Goal: Communication & Community: Answer question/provide support

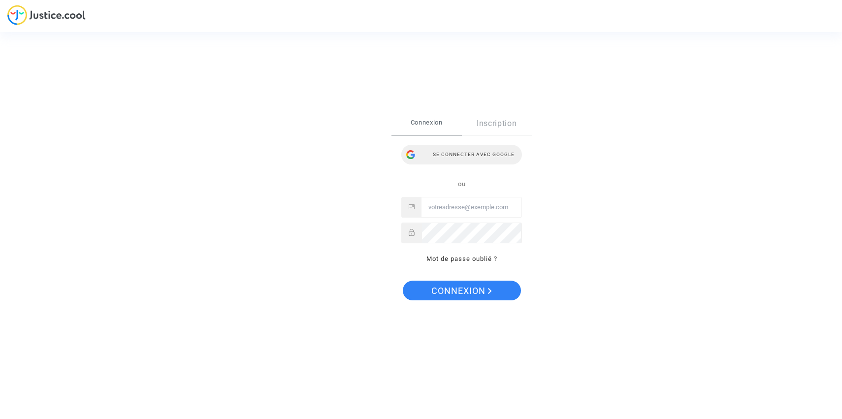
click at [469, 154] on div "Se connecter avec Google" at bounding box center [461, 155] width 121 height 20
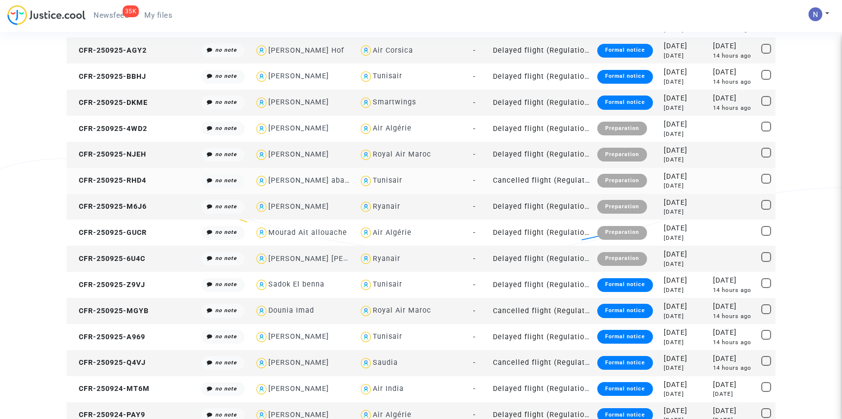
scroll to position [573, 0]
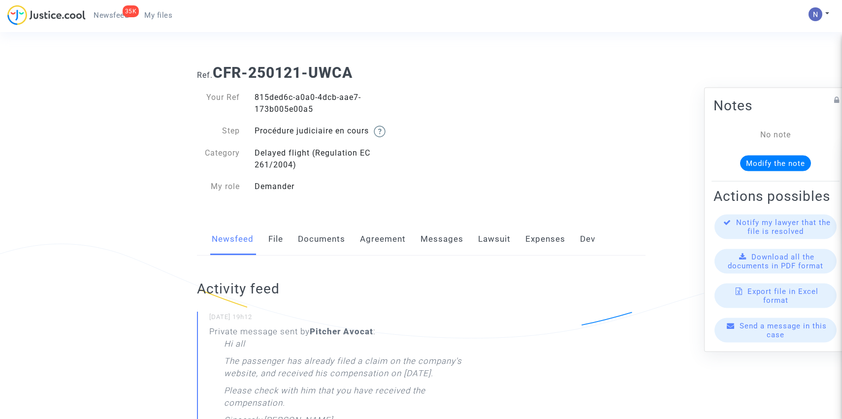
click at [456, 239] on link "Messages" at bounding box center [441, 239] width 43 height 32
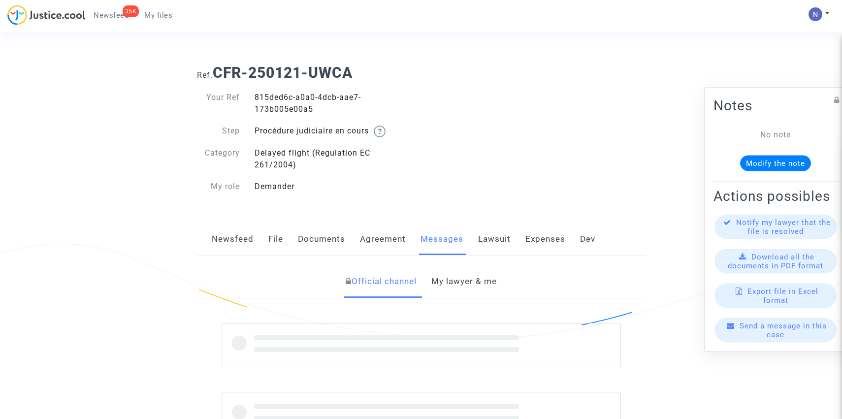
click at [383, 238] on link "Agreement" at bounding box center [383, 239] width 46 height 32
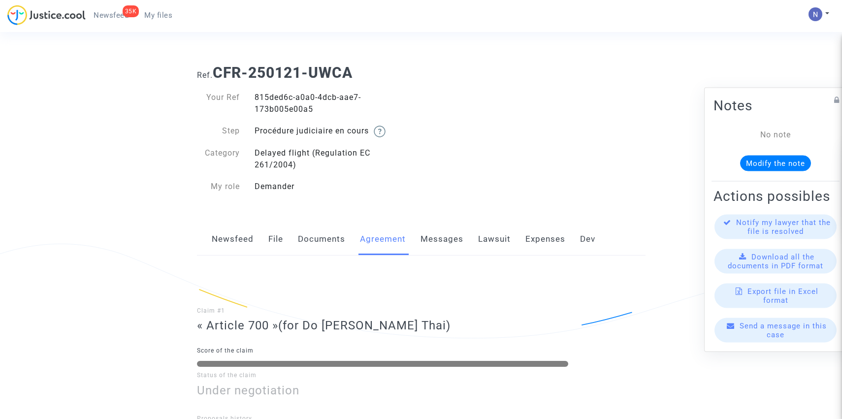
click at [432, 249] on link "Messages" at bounding box center [441, 239] width 43 height 32
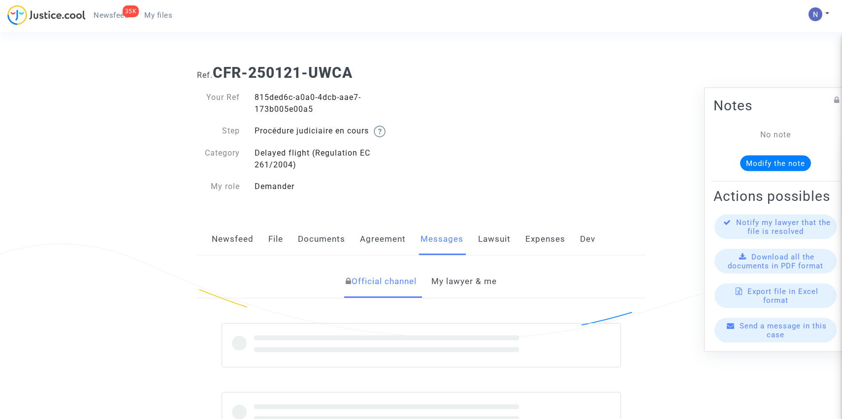
click at [458, 287] on link "My lawyer & me" at bounding box center [463, 281] width 65 height 32
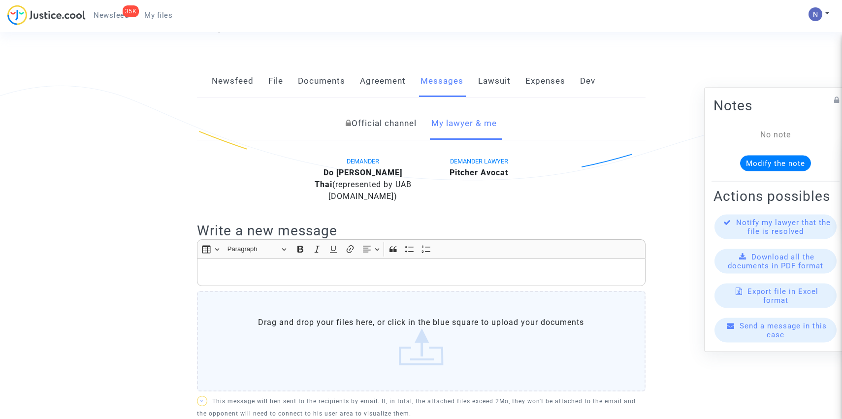
scroll to position [339, 0]
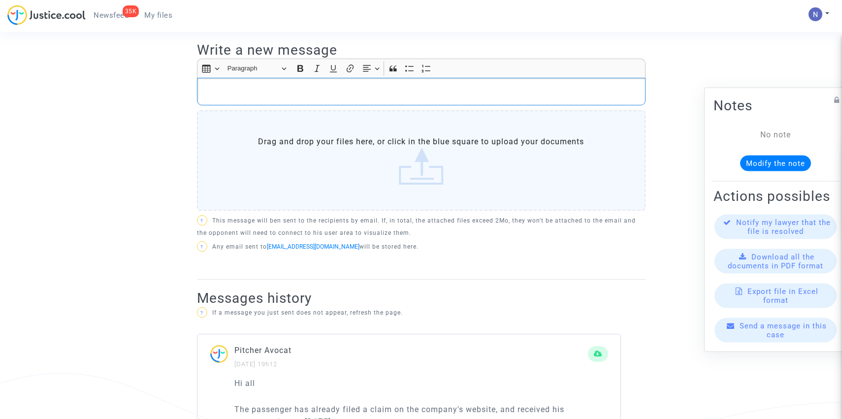
click at [415, 96] on p "Rich Text Editor, main" at bounding box center [421, 92] width 438 height 12
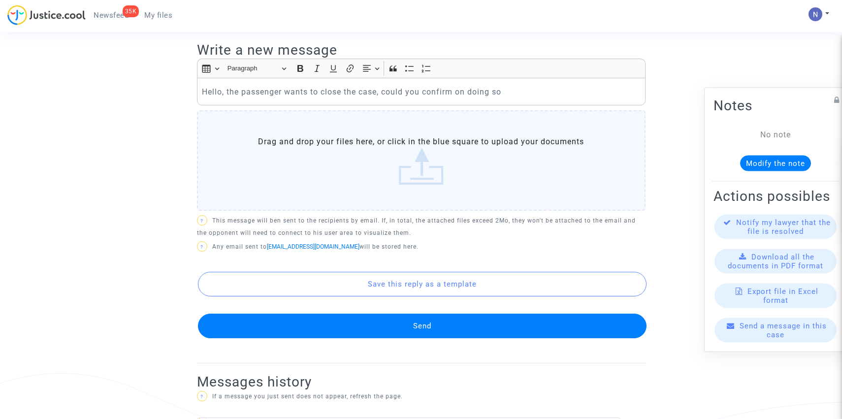
click at [408, 323] on button "Send" at bounding box center [422, 326] width 448 height 25
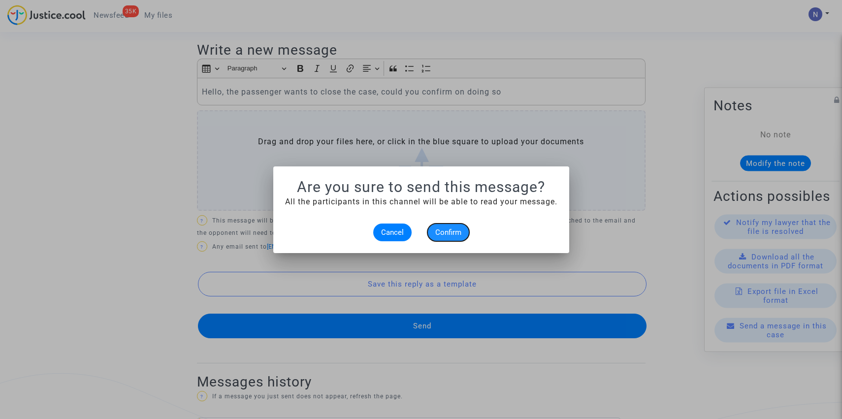
click at [457, 231] on span "Confirm" at bounding box center [448, 232] width 26 height 9
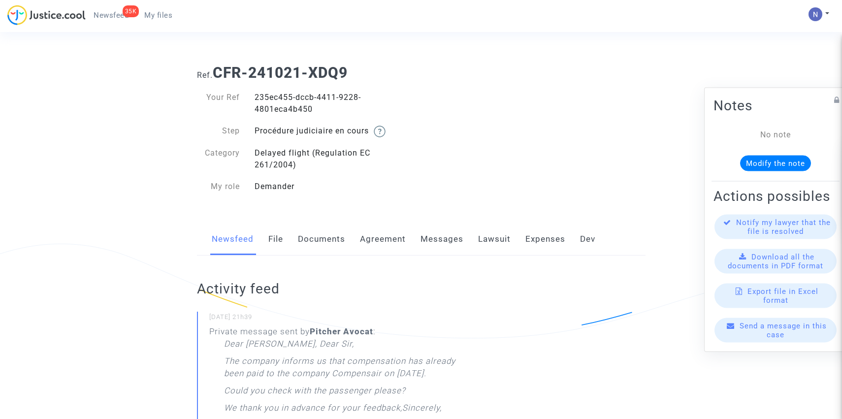
click at [538, 240] on link "Expenses" at bounding box center [545, 239] width 40 height 32
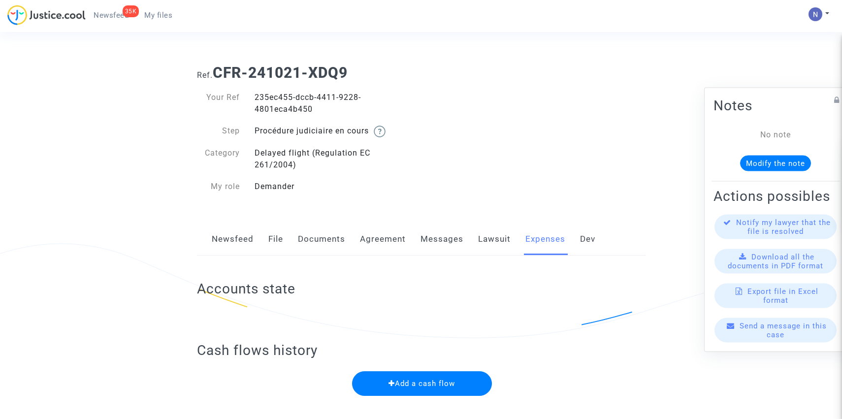
click at [451, 239] on link "Messages" at bounding box center [441, 239] width 43 height 32
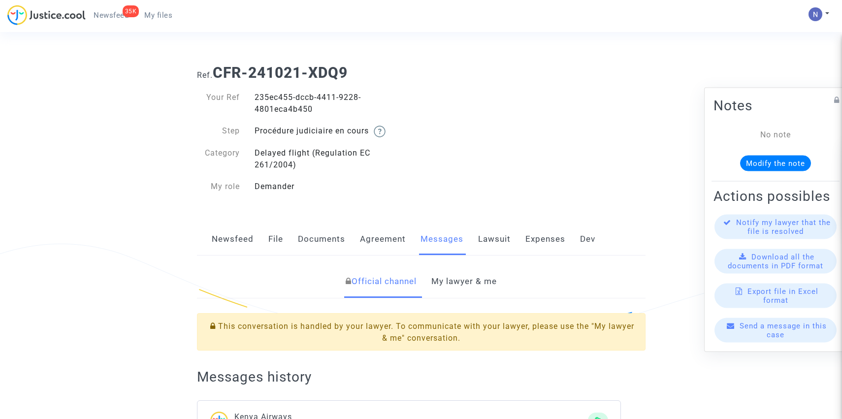
click at [463, 290] on link "My lawyer & me" at bounding box center [463, 281] width 65 height 32
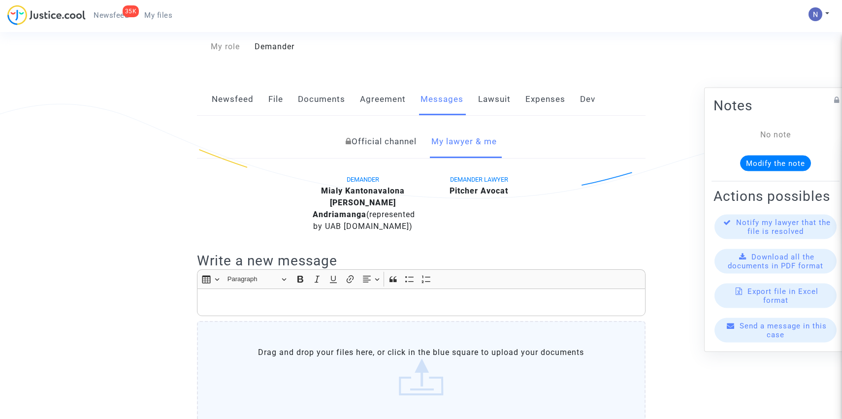
scroll to position [143, 0]
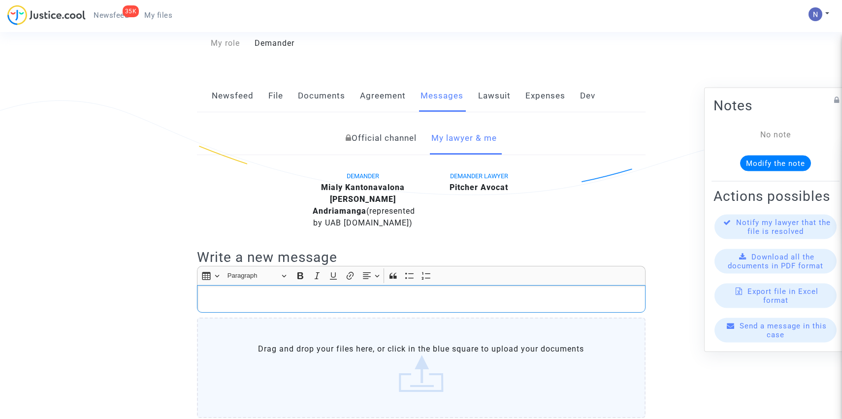
click at [387, 301] on p "Rich Text Editor, main" at bounding box center [421, 299] width 438 height 12
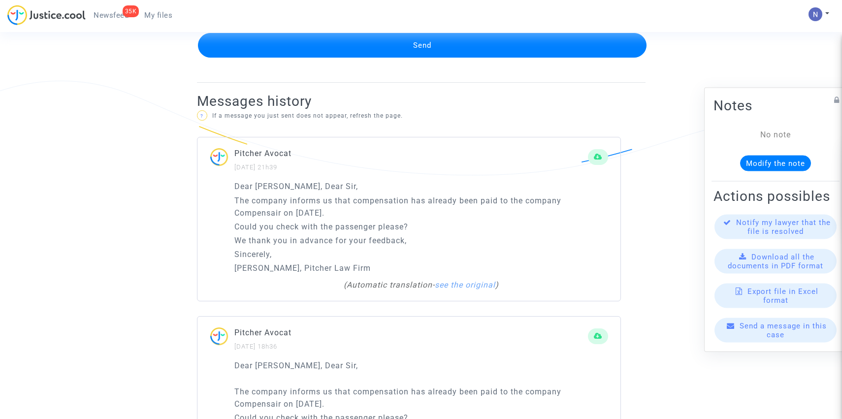
scroll to position [630, 0]
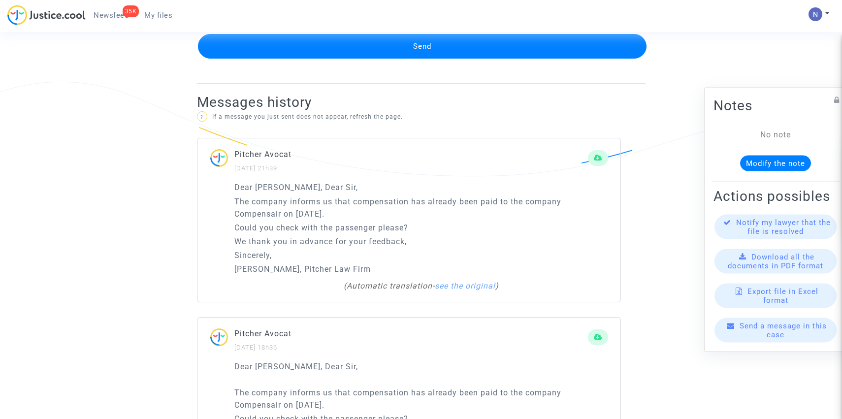
click at [421, 54] on button "Send" at bounding box center [422, 46] width 448 height 25
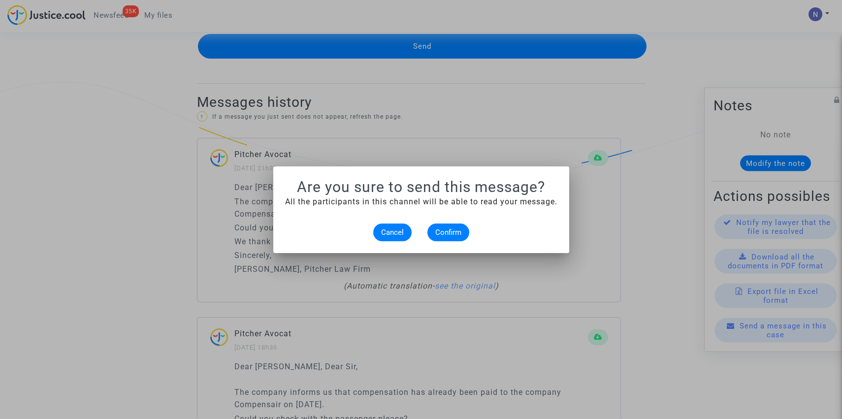
scroll to position [0, 0]
click at [451, 234] on span "Confirm" at bounding box center [448, 232] width 26 height 9
